Goal: Information Seeking & Learning: Understand process/instructions

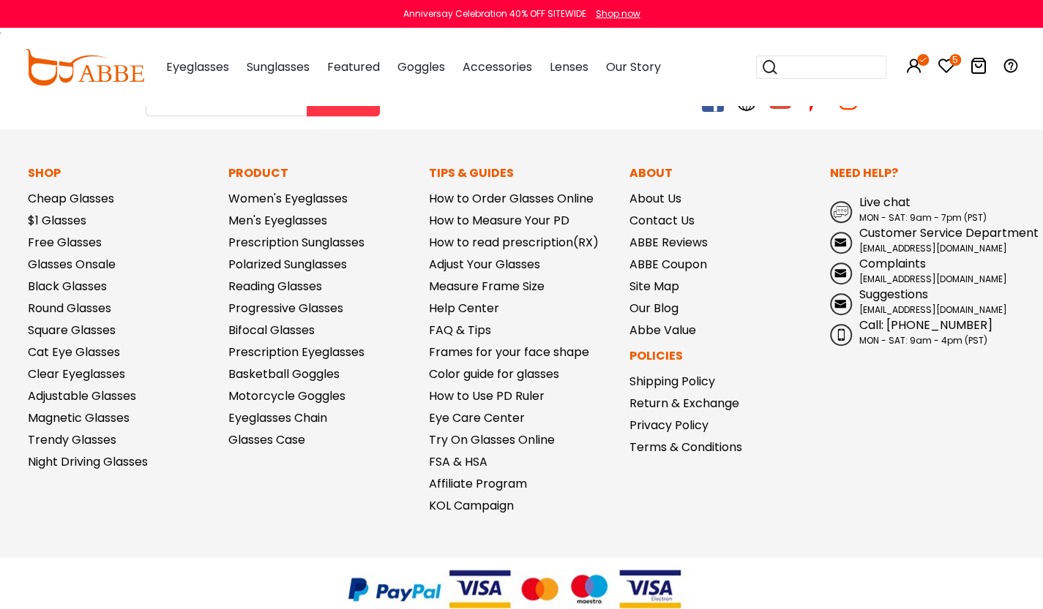
scroll to position [345, 0]
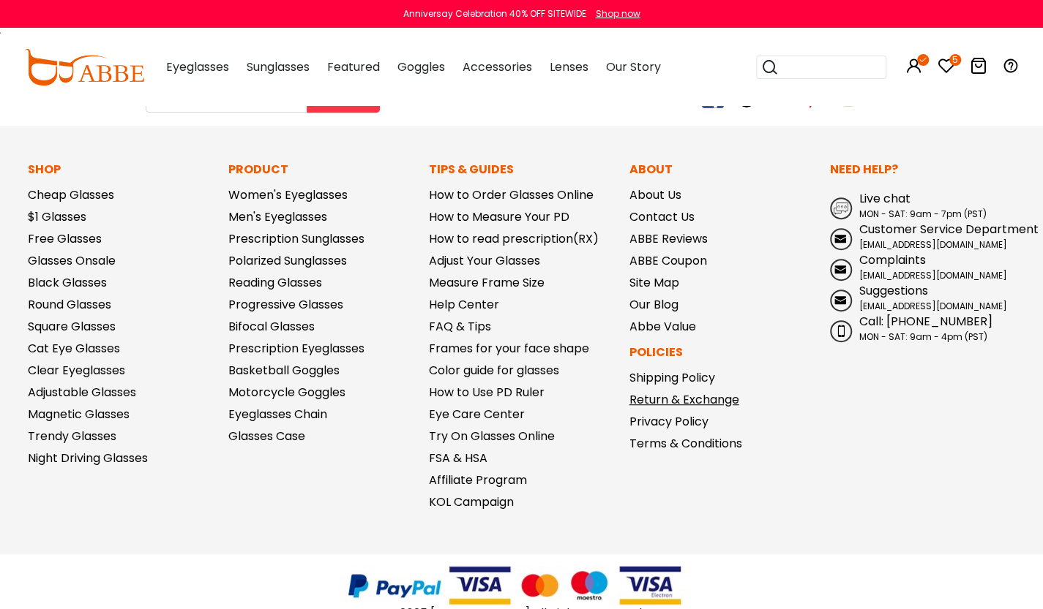
click at [724, 402] on link "Return & Exchange" at bounding box center [684, 399] width 110 height 17
click at [870, 201] on span "Live chat" at bounding box center [884, 198] width 51 height 17
click at [466, 466] on link "FSA & HSA" at bounding box center [458, 458] width 59 height 17
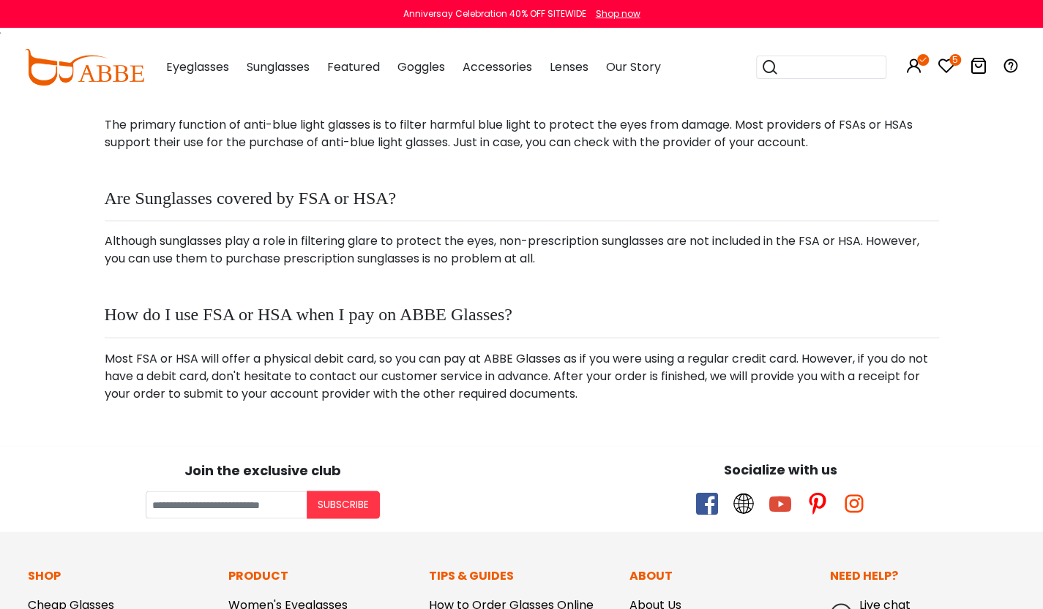
scroll to position [1354, 0]
